Goal: Communication & Community: Answer question/provide support

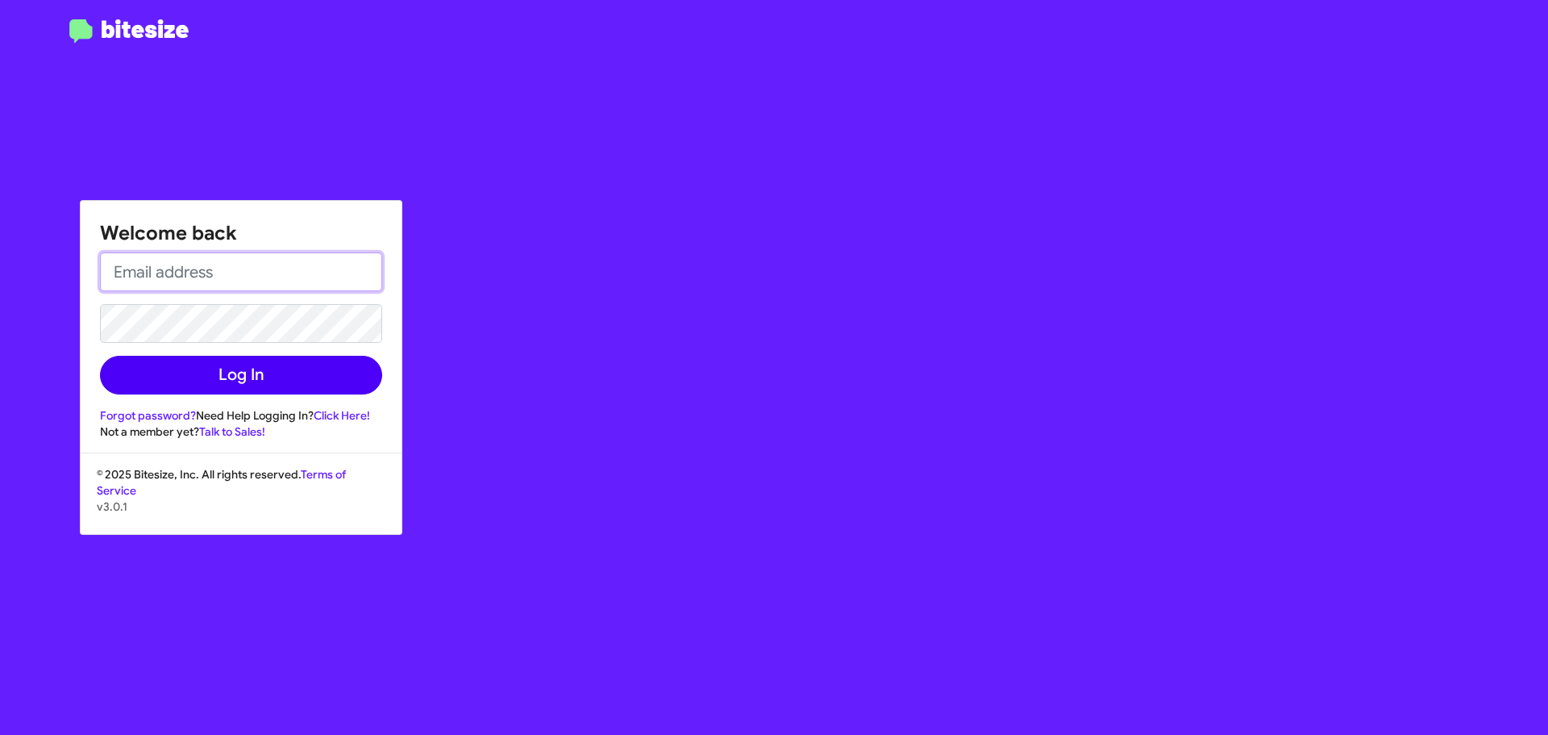
type input "[EMAIL_ADDRESS][DOMAIN_NAME]"
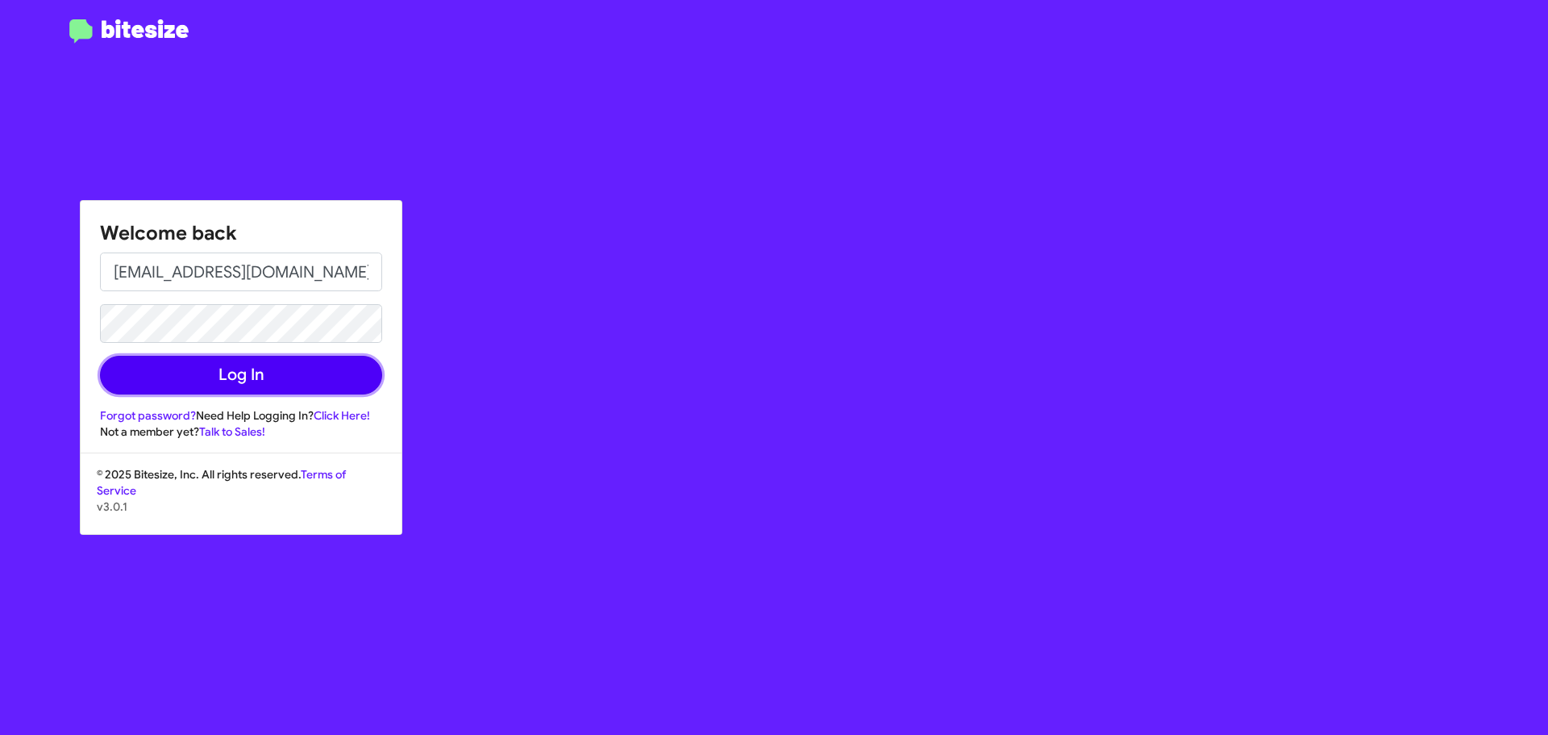
click at [306, 368] on button "Log In" at bounding box center [241, 375] width 282 height 39
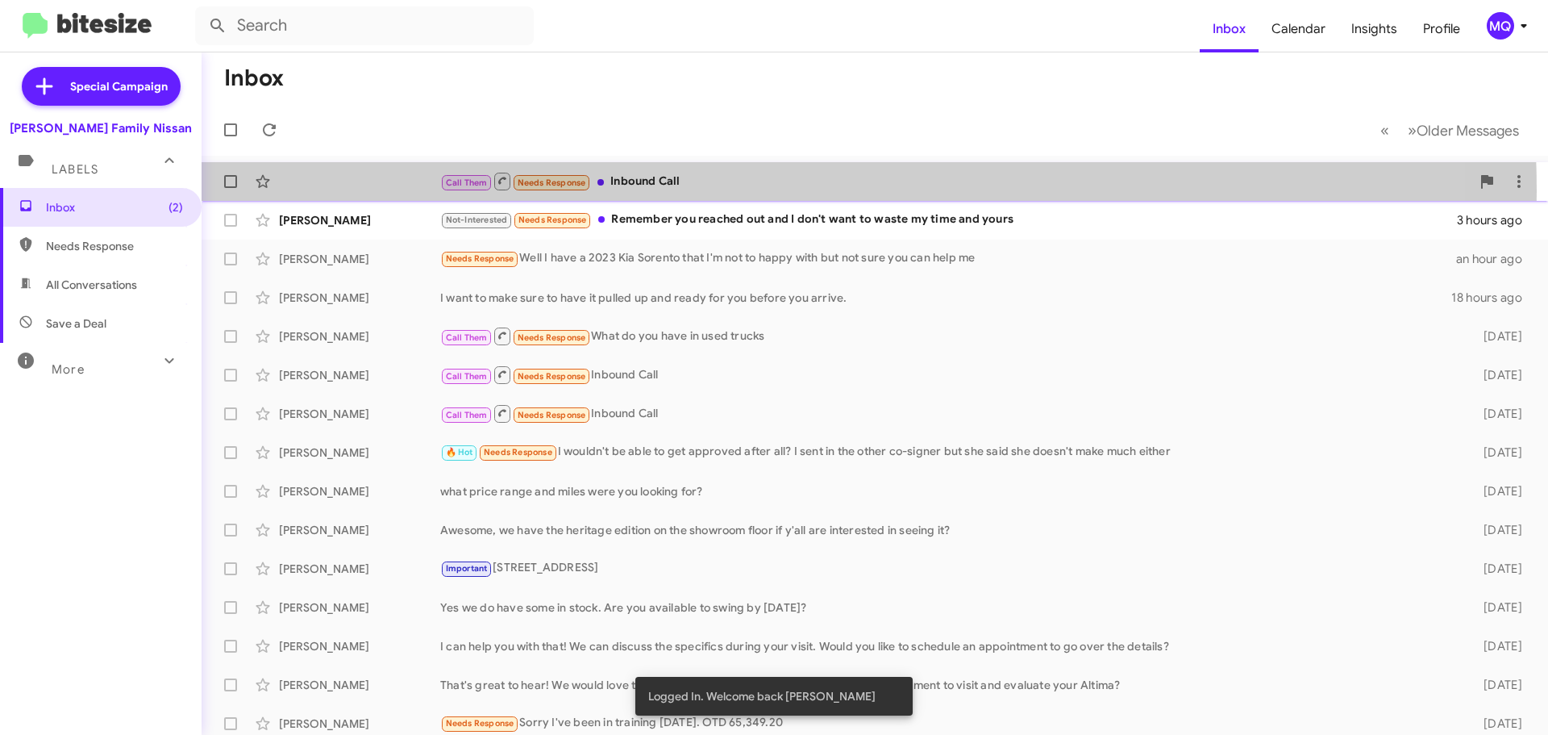
click at [681, 191] on div "Call Them Needs Response Inbound Call" at bounding box center [955, 181] width 1030 height 20
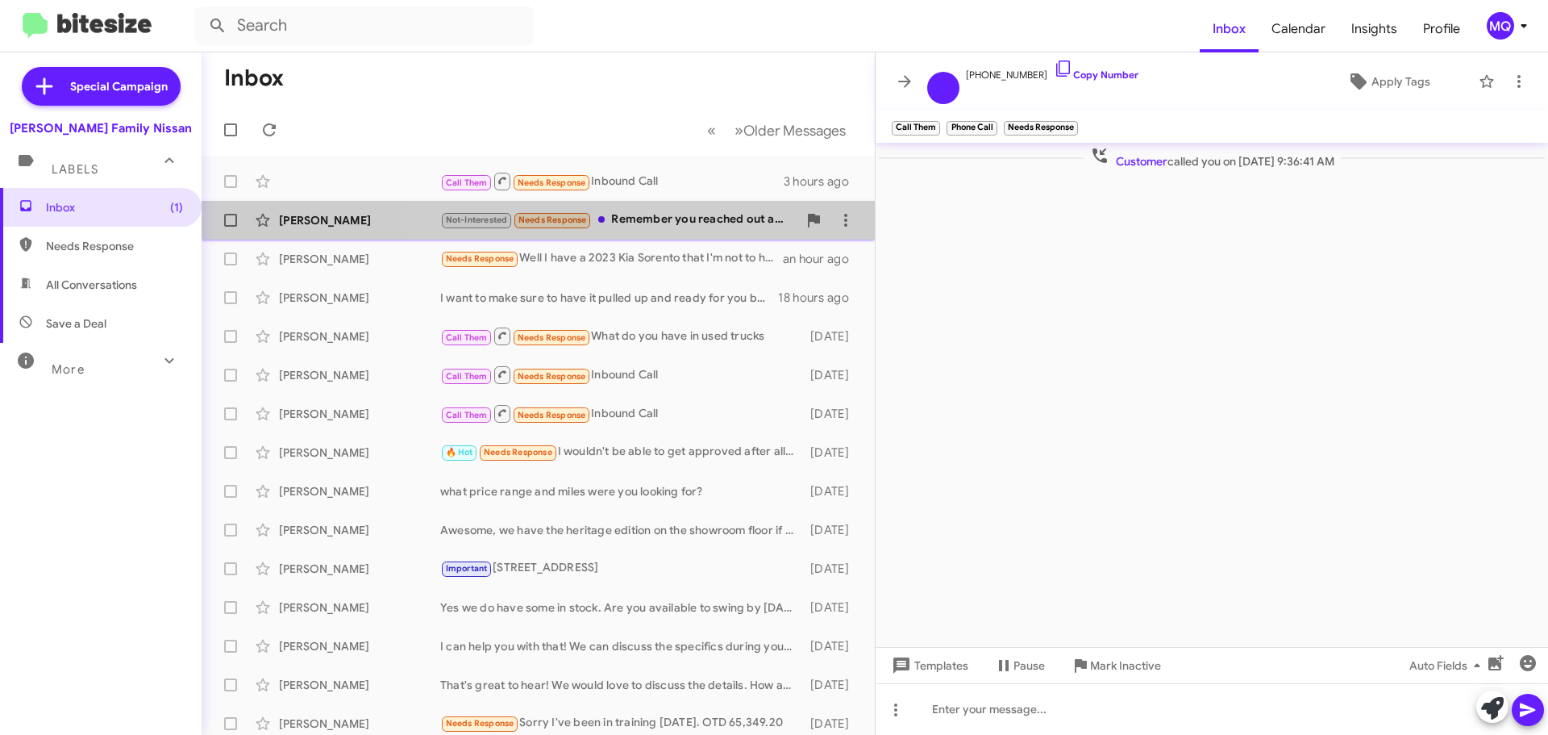
click at [710, 209] on div "[PERSON_NAME] Not-Interested Needs Response Remember you reached out and I don'…" at bounding box center [537, 220] width 647 height 32
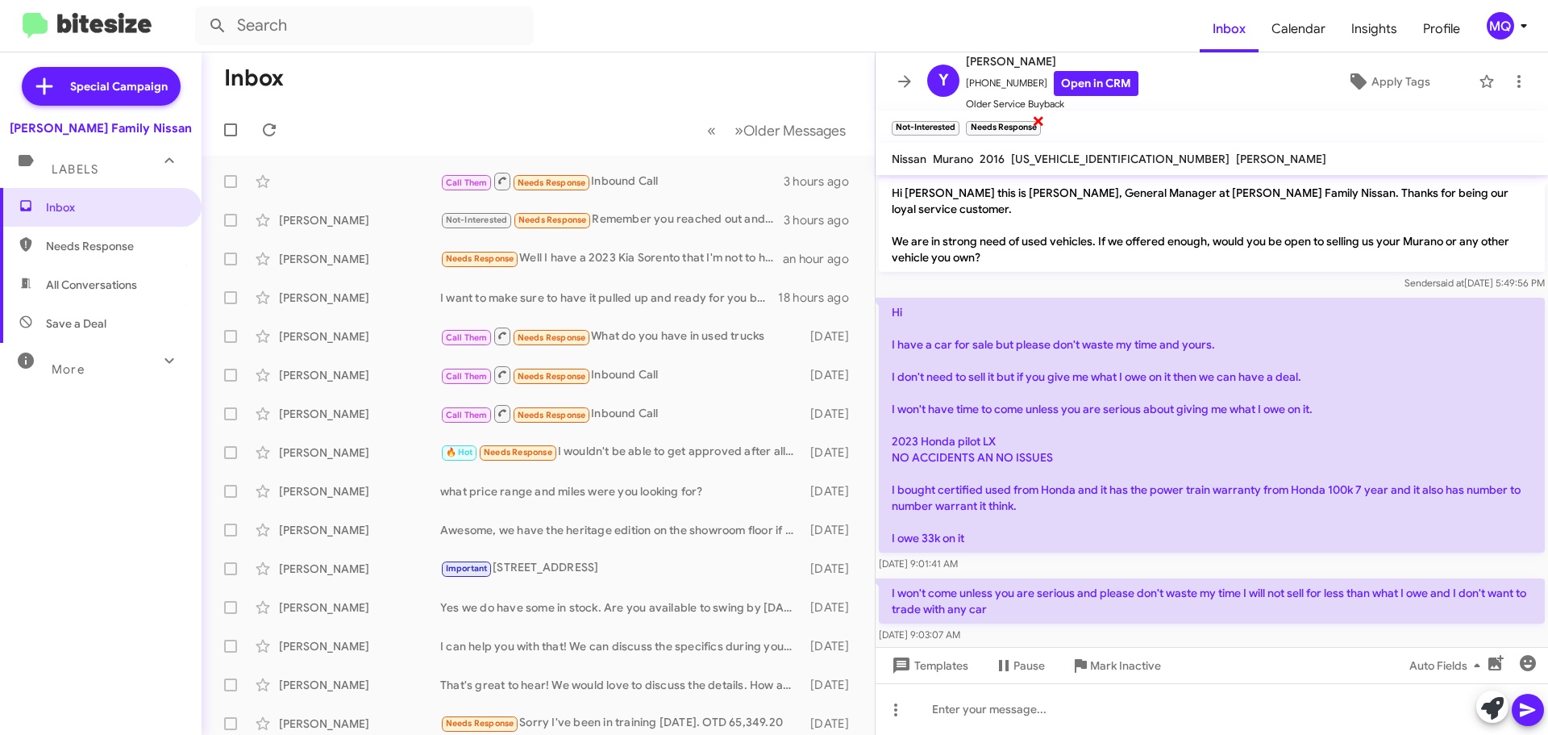
click at [1041, 125] on span "×" at bounding box center [1038, 119] width 13 height 19
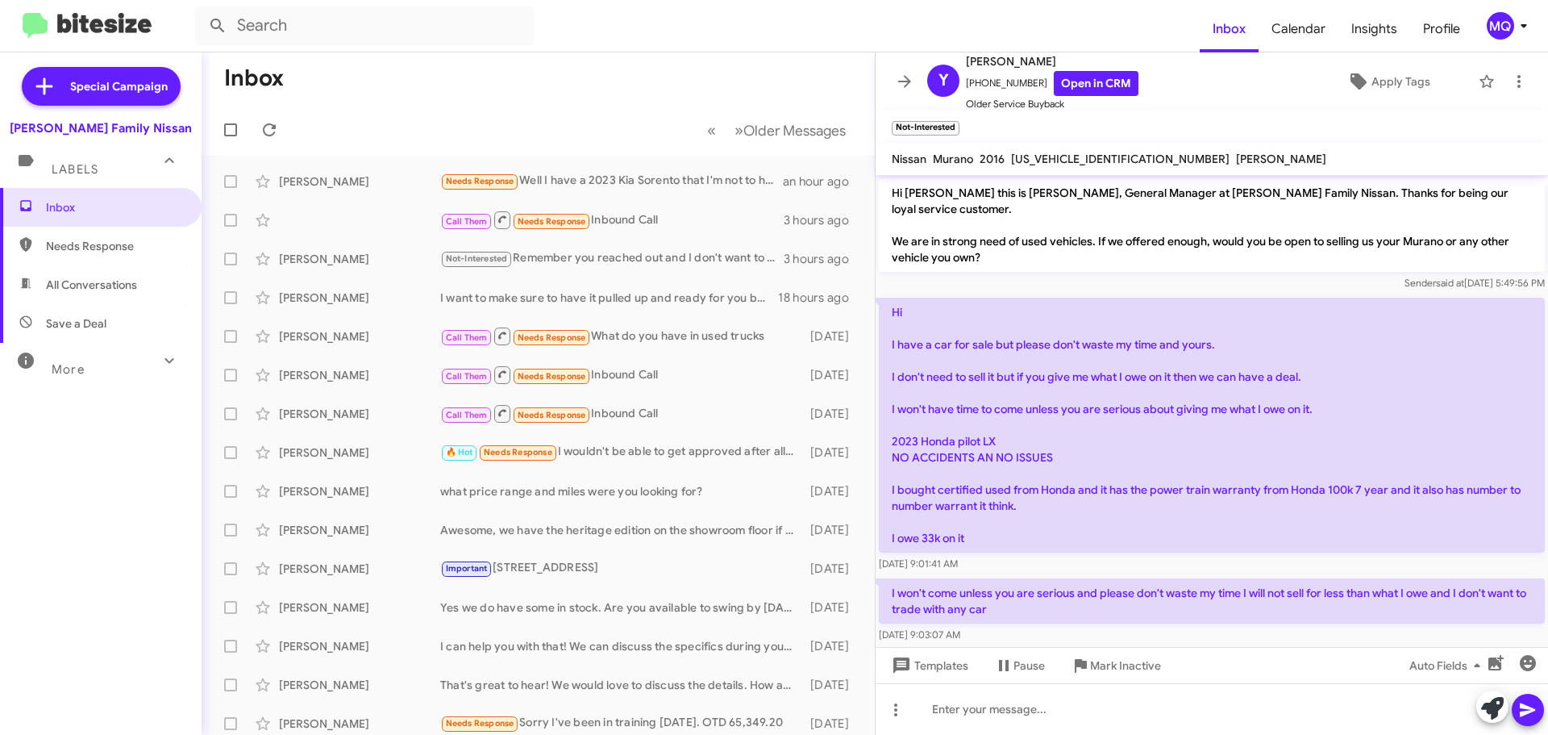
click at [102, 247] on span "Needs Response" at bounding box center [114, 246] width 137 height 16
type input "in:needs-response"
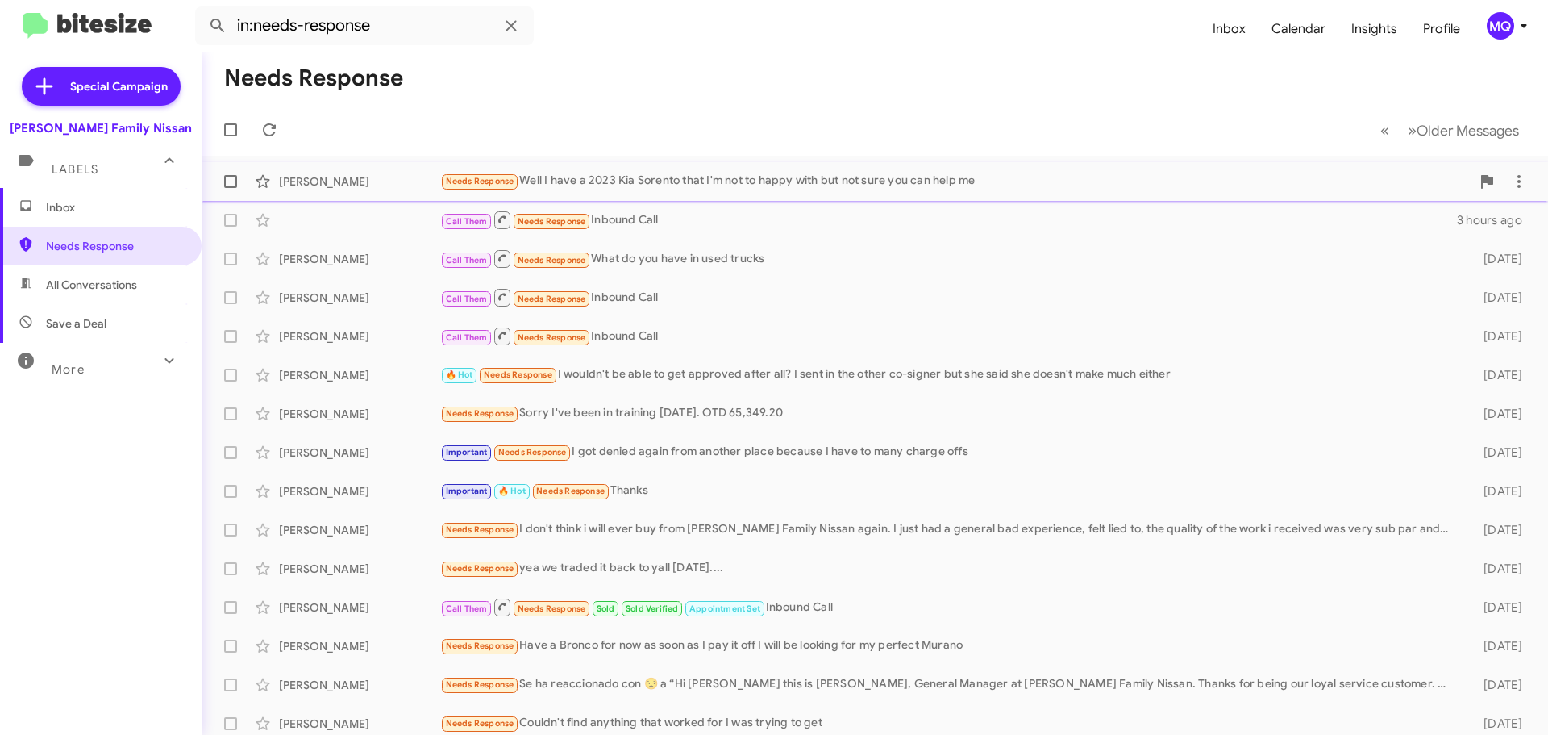
click at [683, 187] on div "Needs Response Well I have a 2023 Kia Sorento that I'm not to happy with but no…" at bounding box center [955, 181] width 1030 height 19
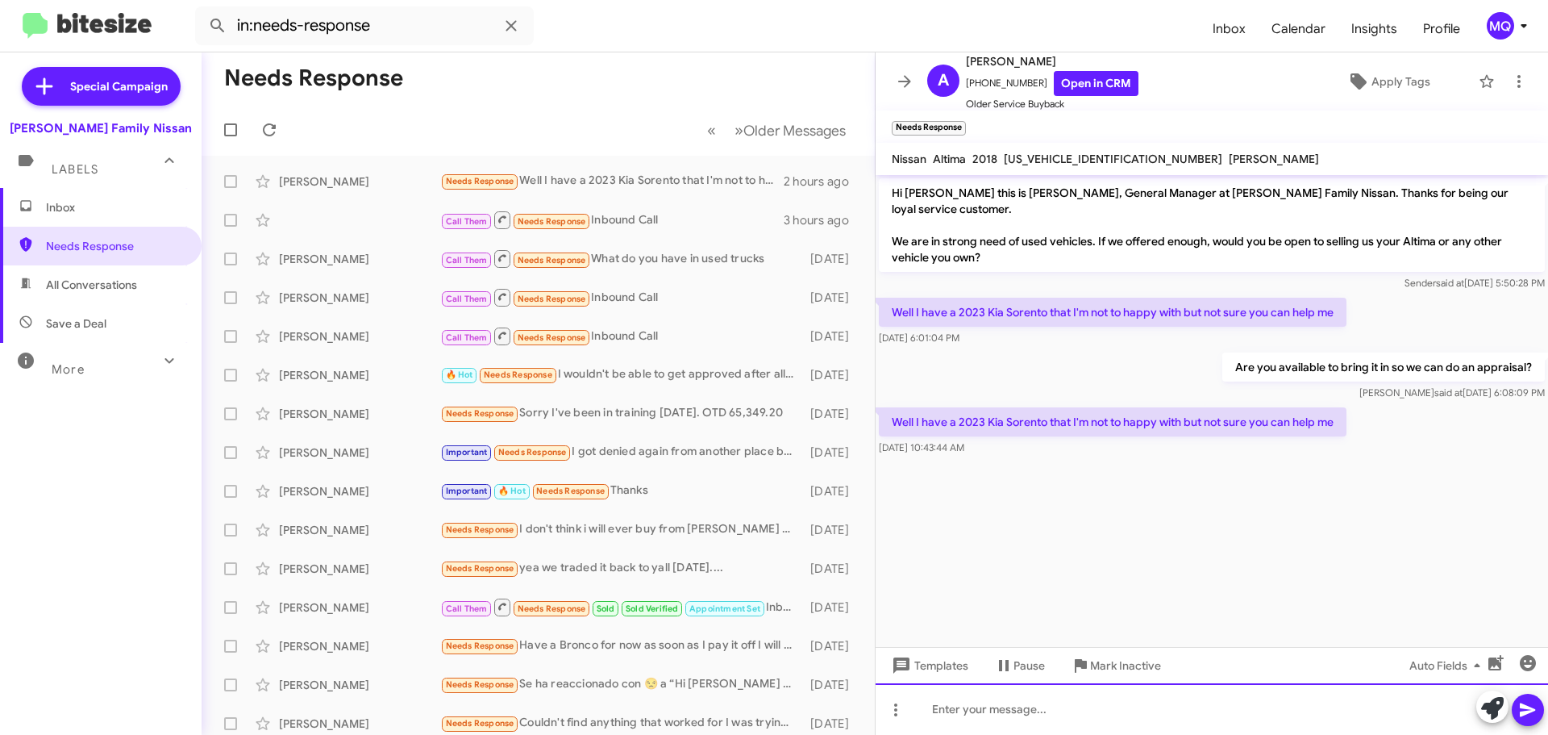
click at [1118, 707] on div at bounding box center [1212, 709] width 672 height 52
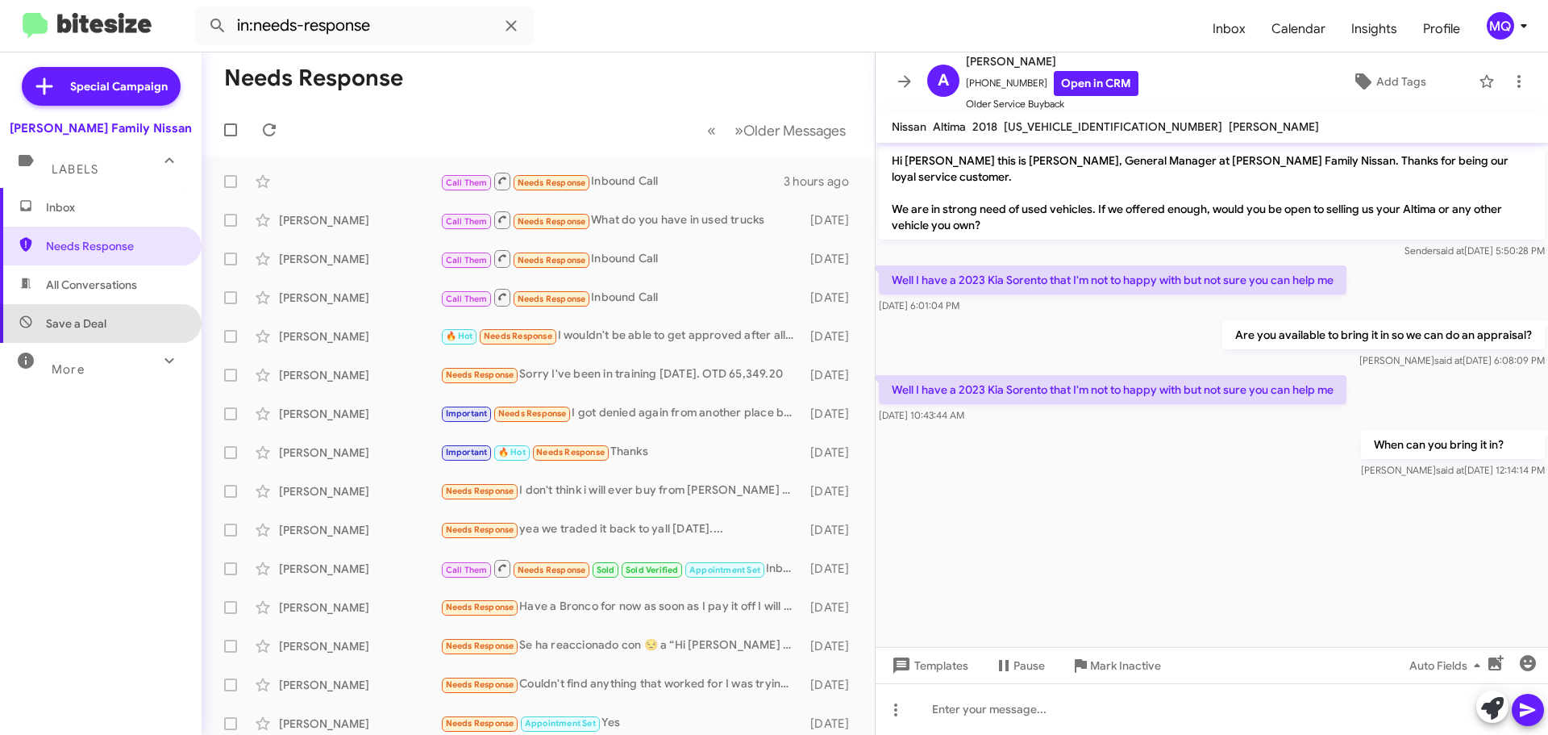
click at [109, 320] on span "Save a Deal" at bounding box center [101, 323] width 202 height 39
type input "in:not-interested"
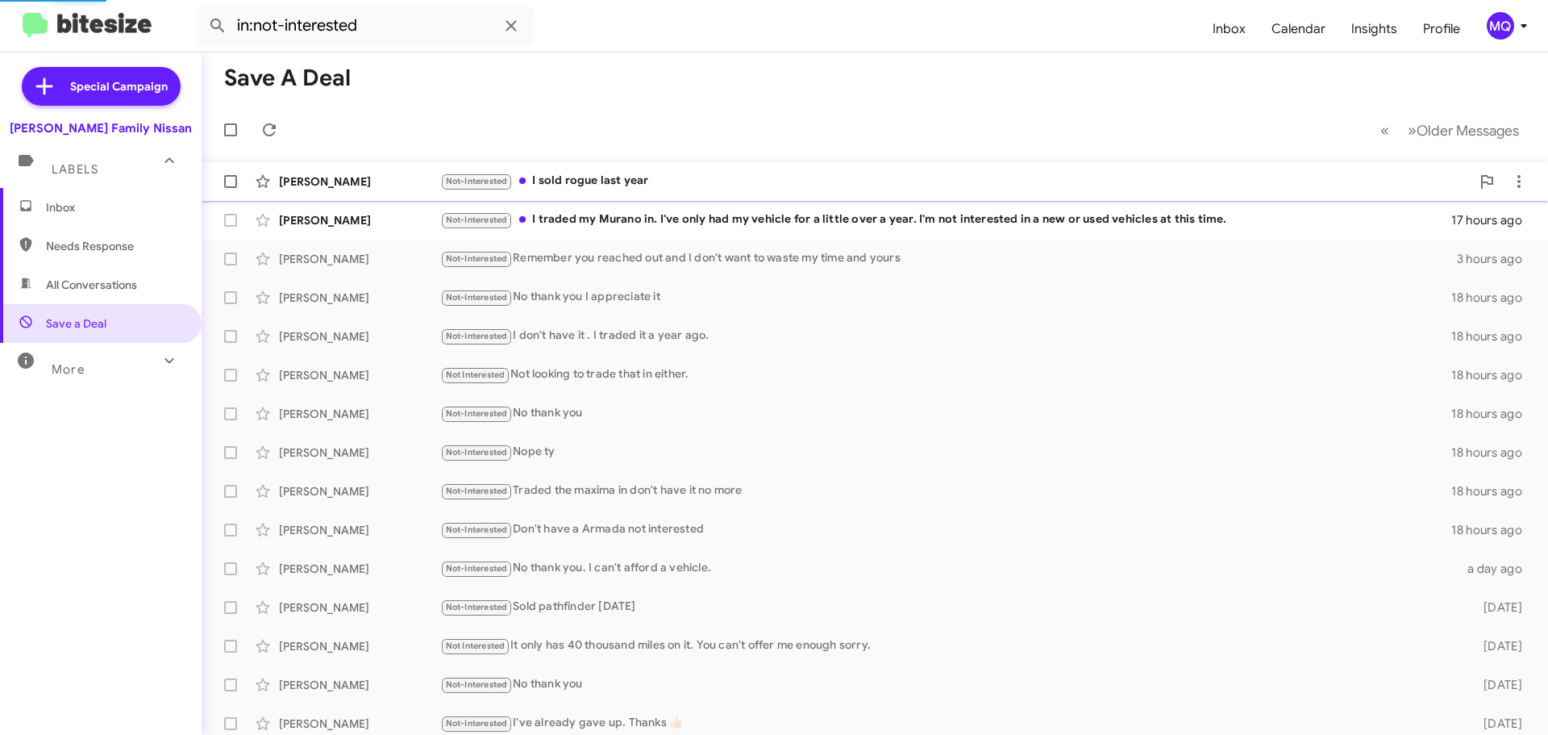
click at [641, 181] on div "Not-Interested I sold rogue last year" at bounding box center [955, 181] width 1030 height 19
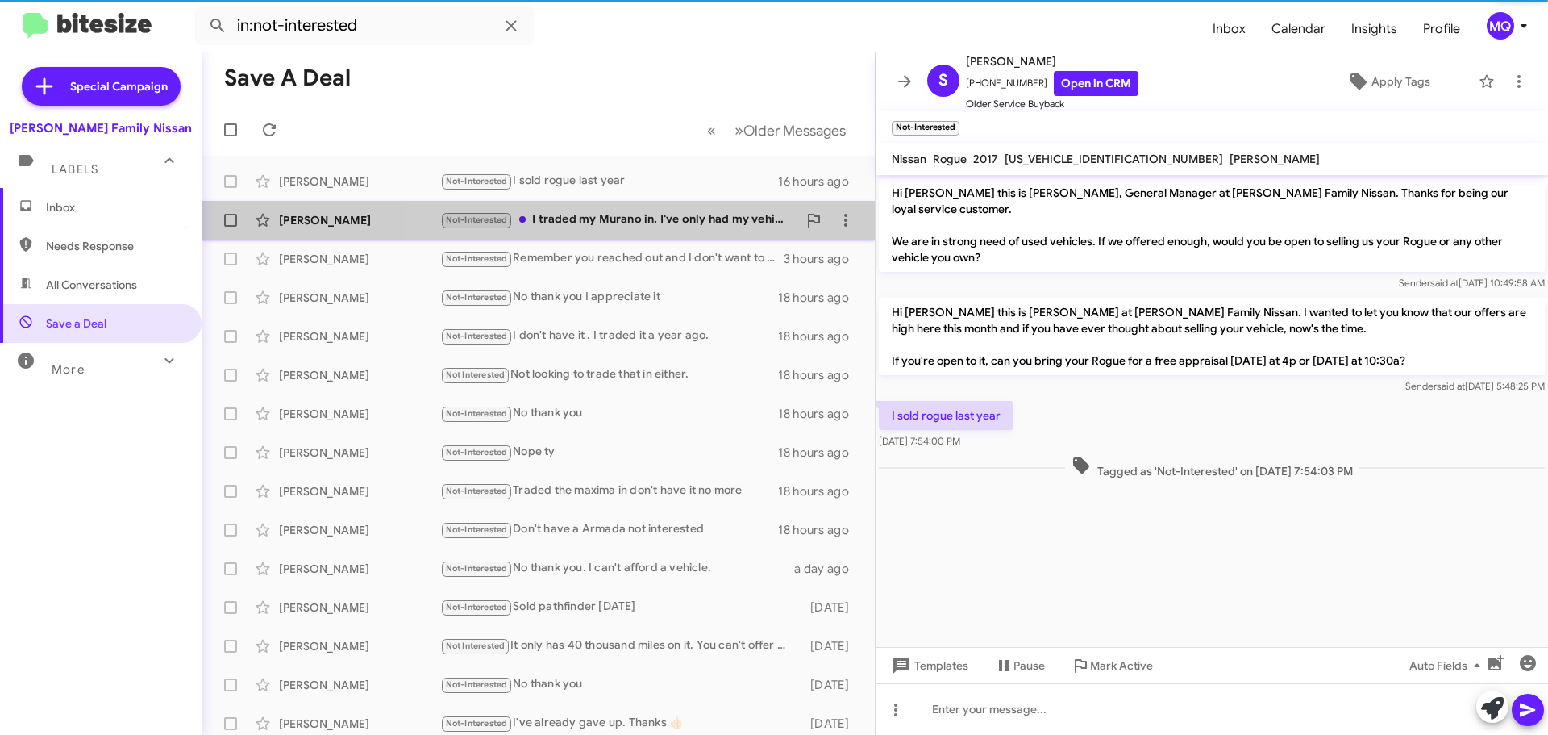
click at [640, 215] on div "Not-Interested I traded my Murano in. I've only had my vehicle for a little ove…" at bounding box center [618, 219] width 357 height 19
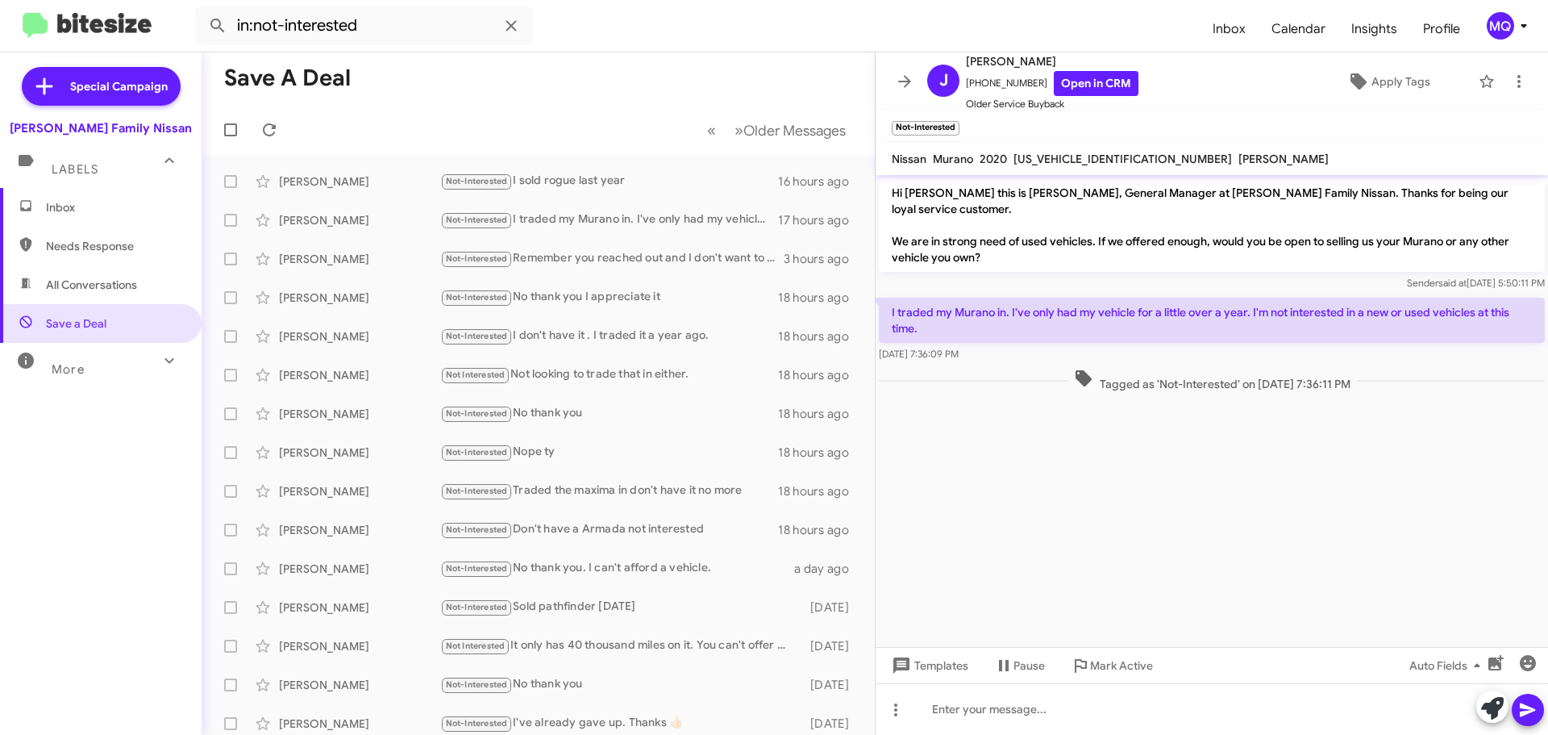
click at [96, 210] on span "Inbox" at bounding box center [114, 207] width 137 height 16
